Goal: Navigation & Orientation: Go to known website

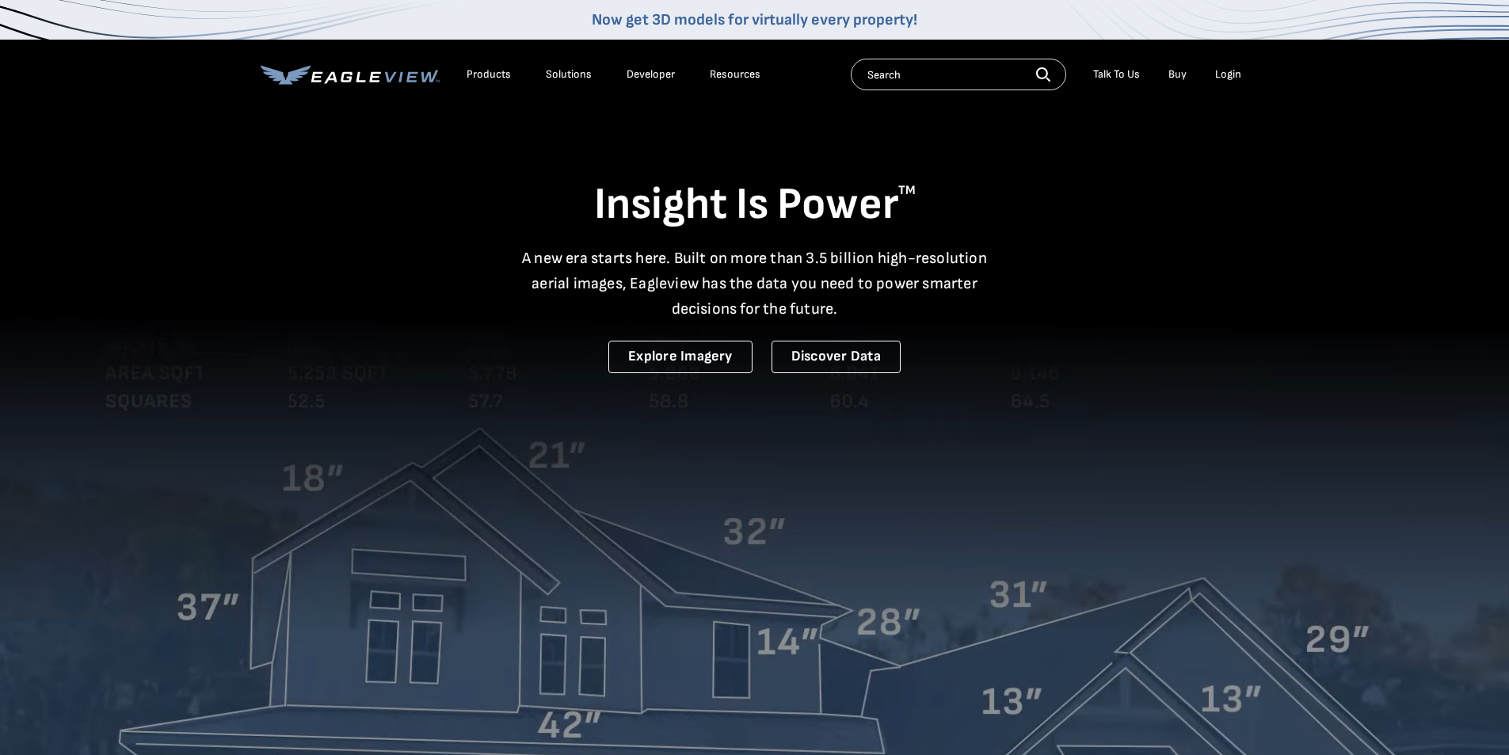
click at [1228, 75] on div "Login" at bounding box center [1228, 74] width 26 height 14
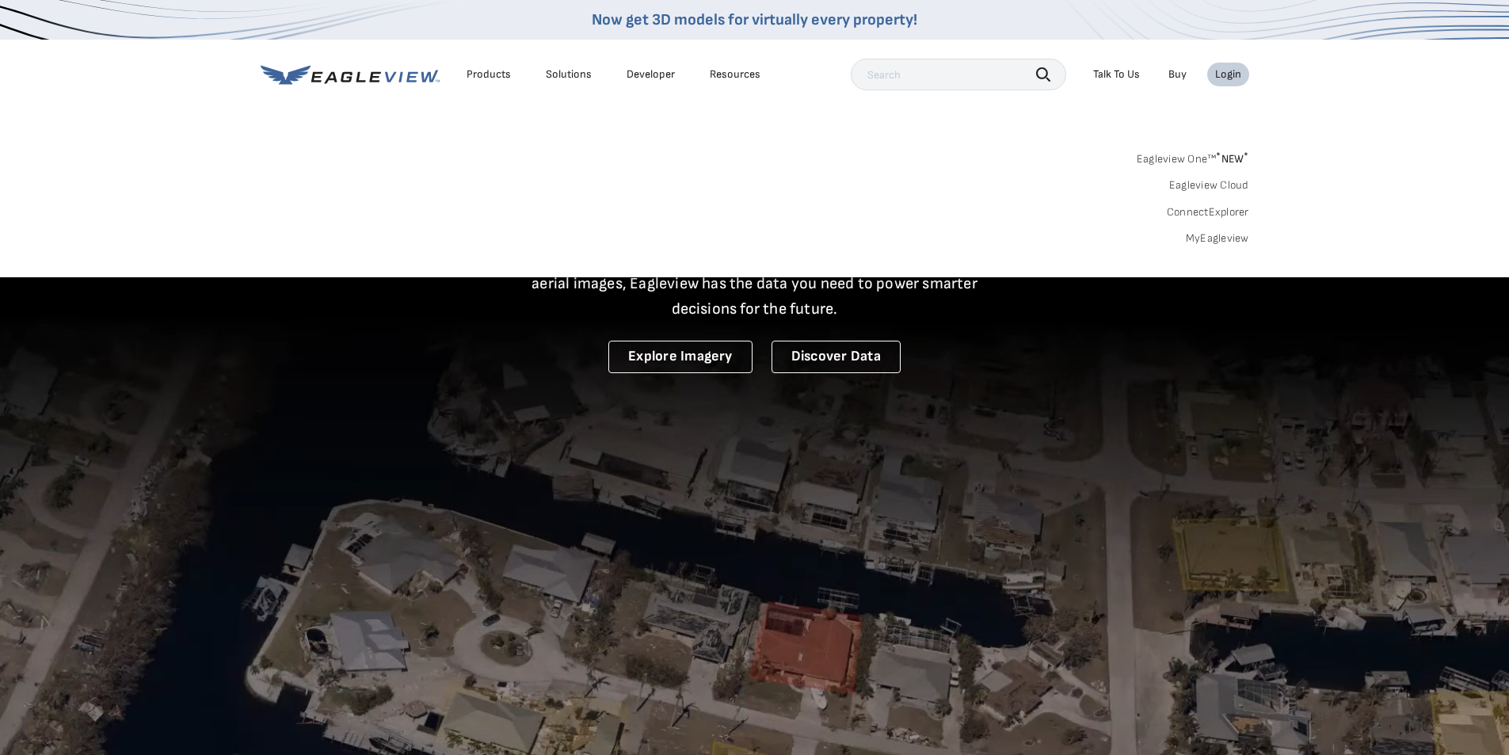
click at [1195, 214] on link "ConnectExplorer" at bounding box center [1208, 212] width 82 height 14
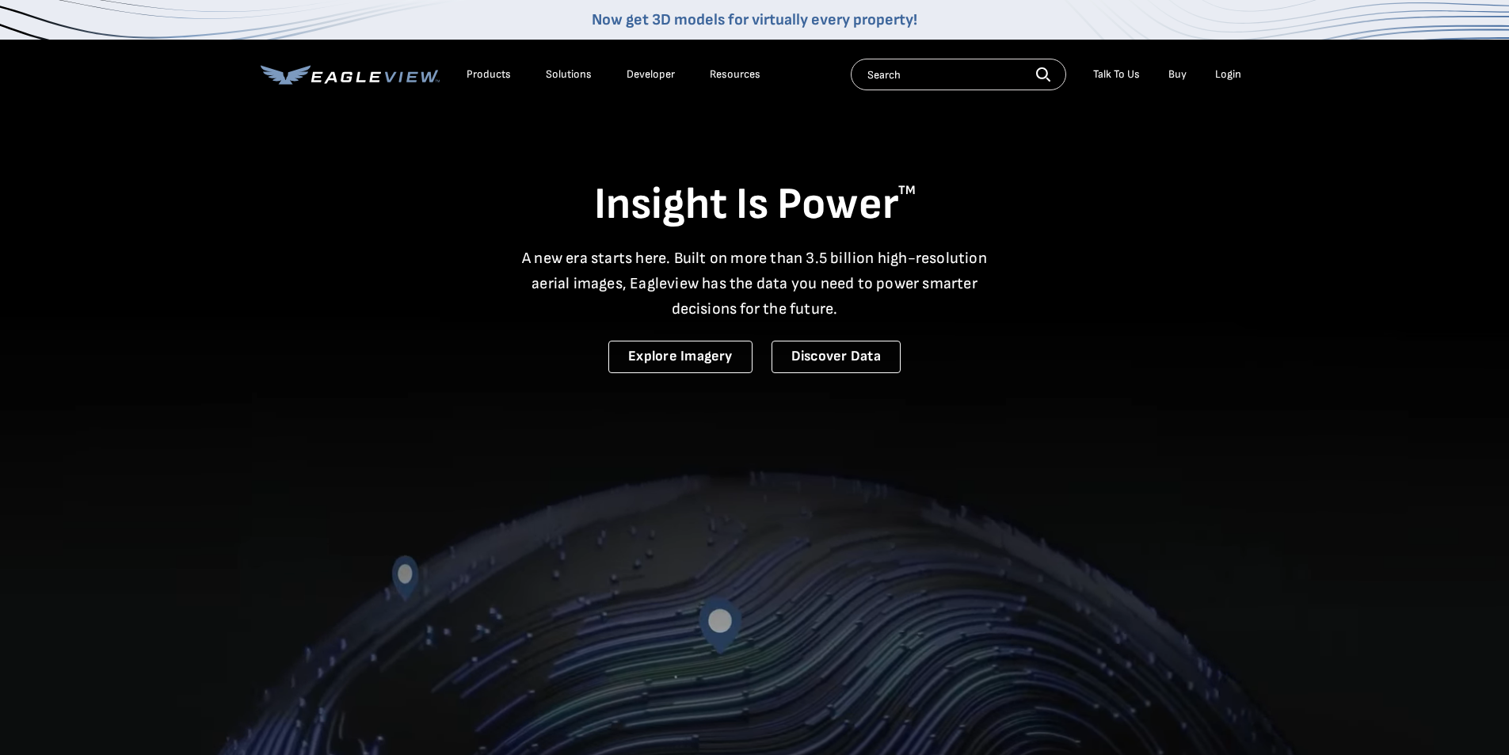
click at [1219, 72] on div "Login" at bounding box center [1228, 74] width 26 height 14
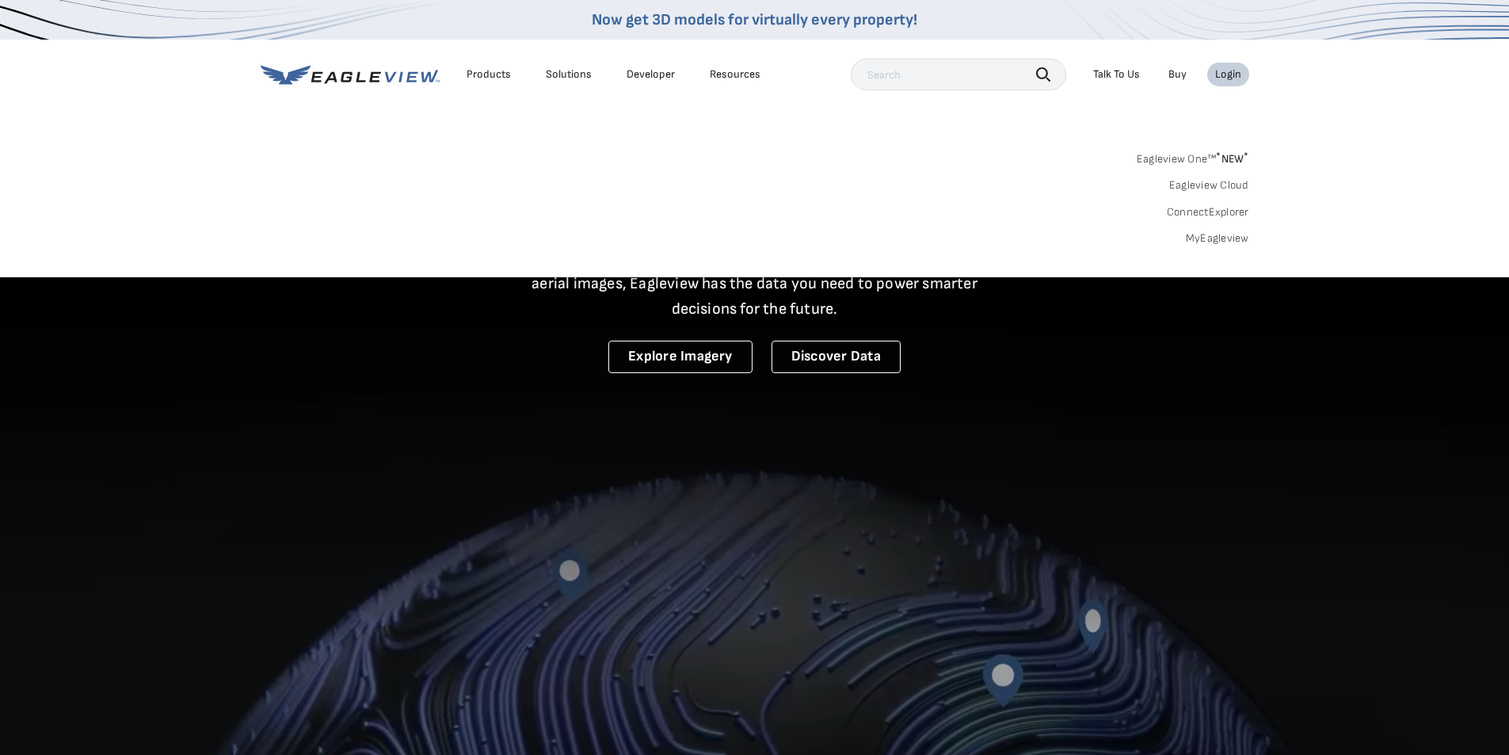
click at [1185, 211] on link "ConnectExplorer" at bounding box center [1208, 212] width 82 height 14
